Goal: Navigation & Orientation: Find specific page/section

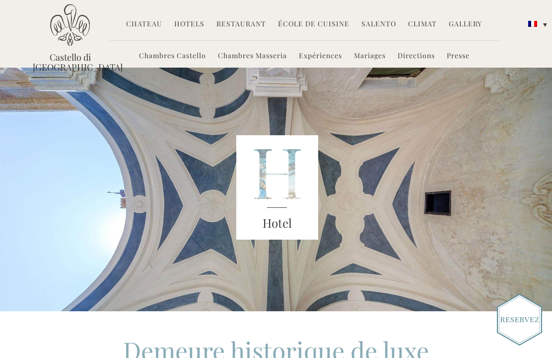
click at [258, 60] on link "Chambres Masseria" at bounding box center [252, 56] width 69 height 11
click at [250, 61] on link "Chambres Masseria" at bounding box center [252, 56] width 69 height 11
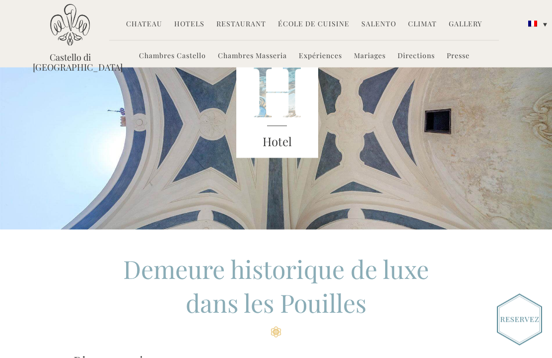
scroll to position [79, 0]
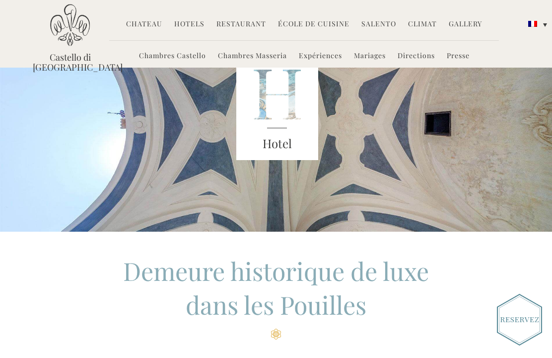
click at [281, 149] on h3 "Hotel" at bounding box center [277, 144] width 82 height 18
click at [282, 139] on h3 "Hotel" at bounding box center [277, 144] width 82 height 18
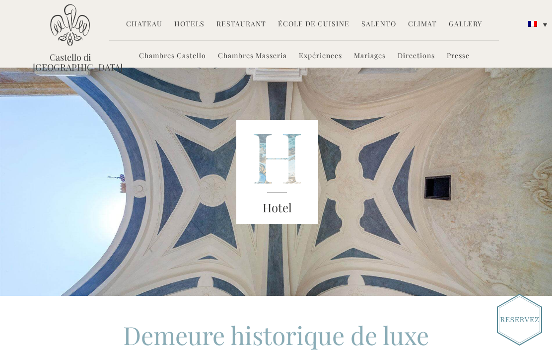
scroll to position [0, 0]
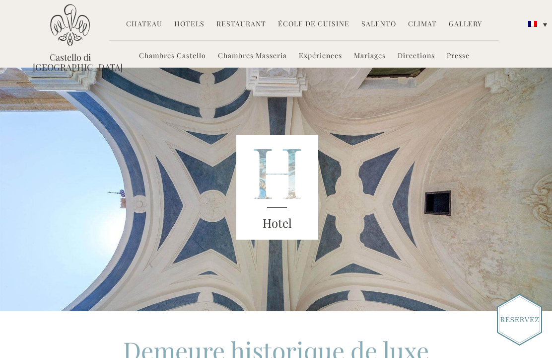
click at [141, 28] on link "Chateau" at bounding box center [144, 24] width 36 height 11
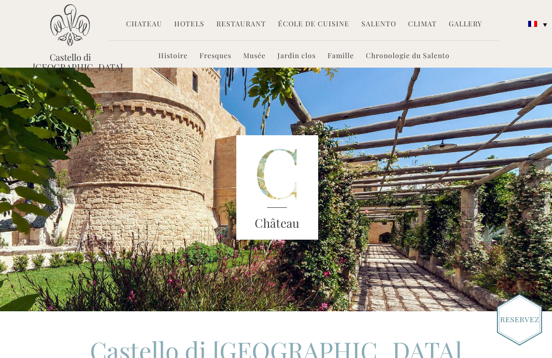
click at [190, 28] on link "Hotels" at bounding box center [189, 24] width 30 height 11
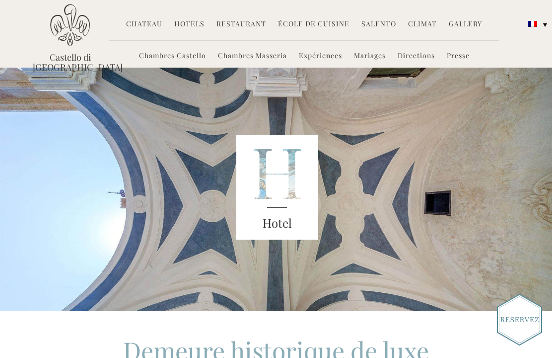
click at [149, 24] on link "Chateau" at bounding box center [144, 24] width 36 height 11
click at [146, 22] on link "Chateau" at bounding box center [144, 24] width 36 height 11
click at [150, 28] on link "Chateau" at bounding box center [144, 24] width 36 height 11
click at [139, 34] on li "Chateau Histoire Fresques Musée Jardin clos Famille Chronologie du Salento" at bounding box center [144, 24] width 46 height 21
click at [145, 37] on div "Chateau Histoire Fresques Musée Jardin clos Famille Chronologie du Salento Hote…" at bounding box center [304, 28] width 390 height 28
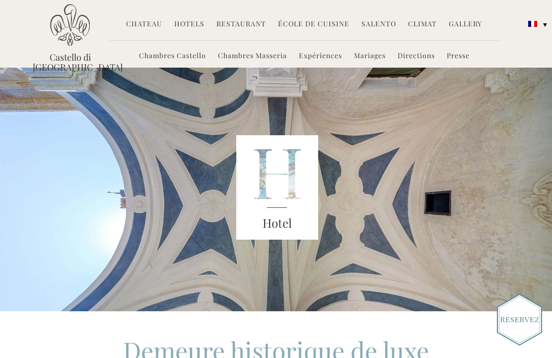
click at [138, 45] on ul "Chambres Castello Chambres Masseria Expériences Mariages Directions Presse" at bounding box center [304, 53] width 390 height 27
click at [146, 25] on link "Chateau" at bounding box center [144, 24] width 36 height 11
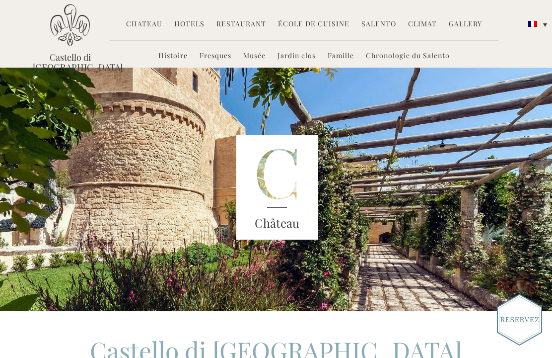
click at [201, 28] on link "Hotels" at bounding box center [189, 24] width 30 height 11
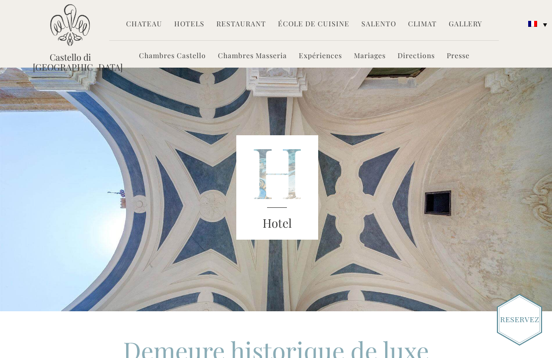
click at [283, 220] on h3 "Hotel" at bounding box center [277, 223] width 82 height 18
click at [285, 172] on img at bounding box center [277, 187] width 82 height 104
click at [287, 228] on h3 "Hotel" at bounding box center [277, 223] width 82 height 18
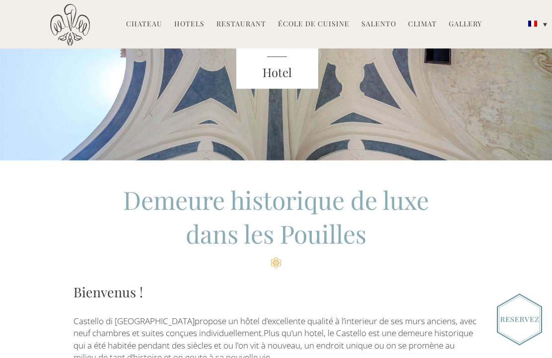
scroll to position [164, 0]
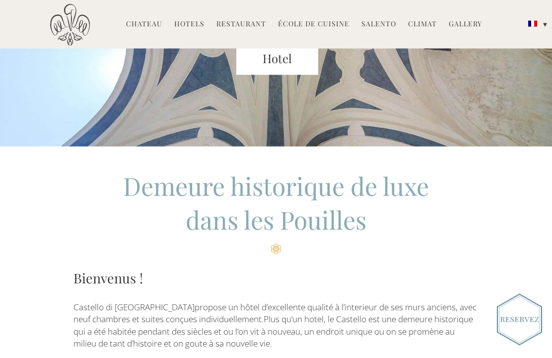
click at [386, 204] on h2 "Demeure historique de luxe dans les Pouilles" at bounding box center [277, 211] width 406 height 85
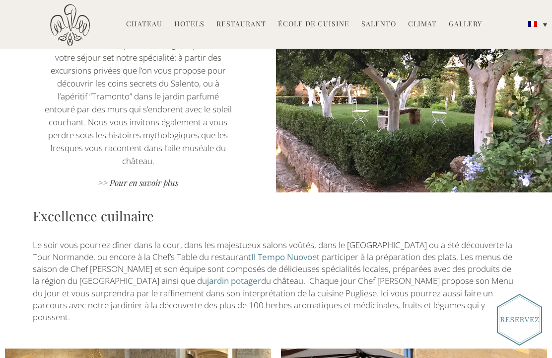
scroll to position [933, 0]
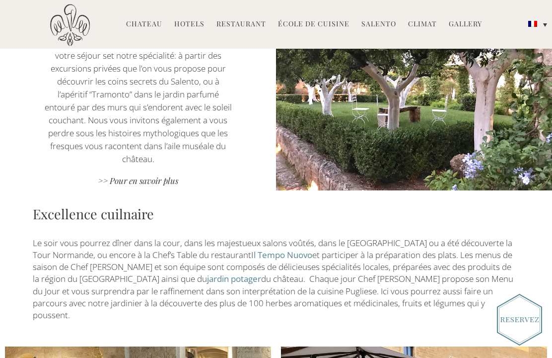
click at [138, 175] on link ">> Pour en savoir plus" at bounding box center [137, 181] width 193 height 13
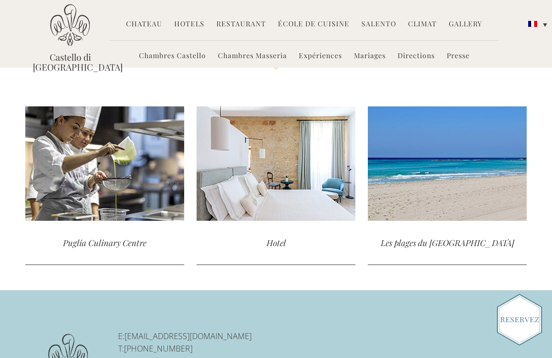
scroll to position [2591, 0]
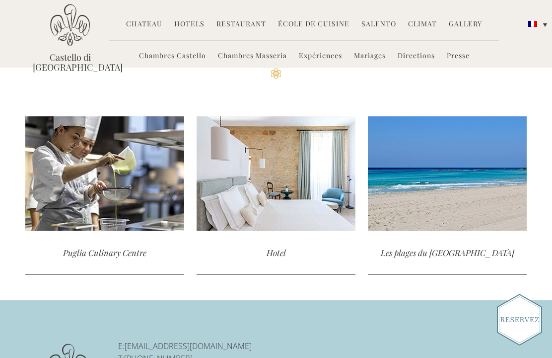
click at [281, 252] on div "Hotel" at bounding box center [276, 252] width 159 height 44
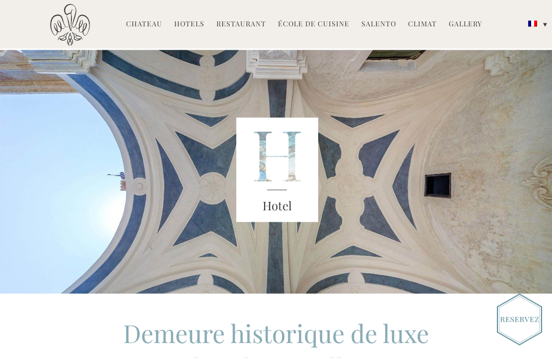
scroll to position [18, 0]
click at [284, 189] on img at bounding box center [277, 169] width 82 height 104
